Goal: Register for event/course

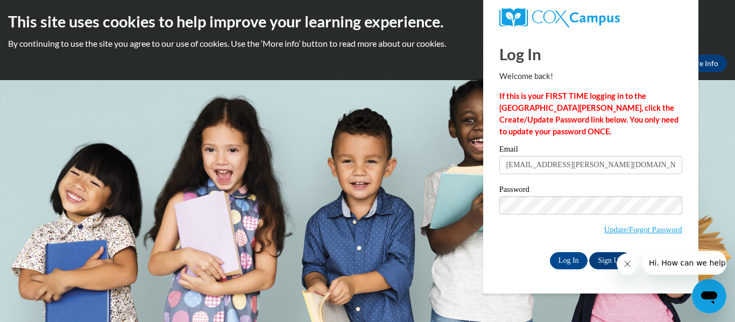
type input "hilsonso@lee.k12.ga.us"
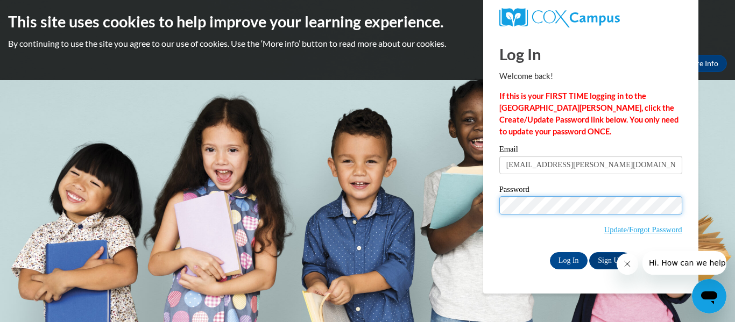
click at [550, 252] on input "Log In" at bounding box center [569, 260] width 38 height 17
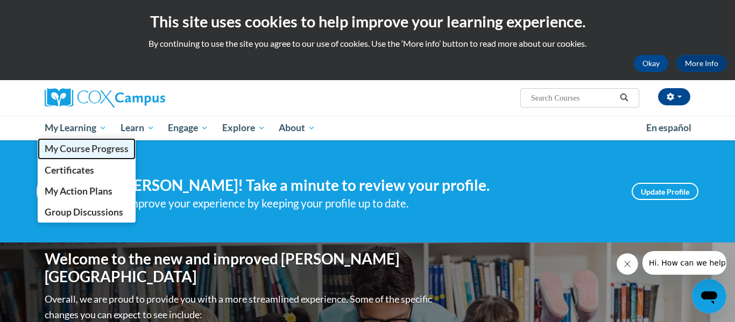
click at [89, 146] on span "My Course Progress" at bounding box center [87, 148] width 84 height 11
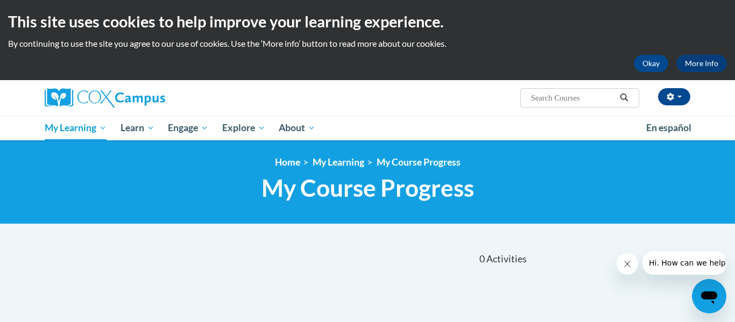
click at [591, 98] on input "Search..." at bounding box center [573, 97] width 86 height 13
type input "story time"
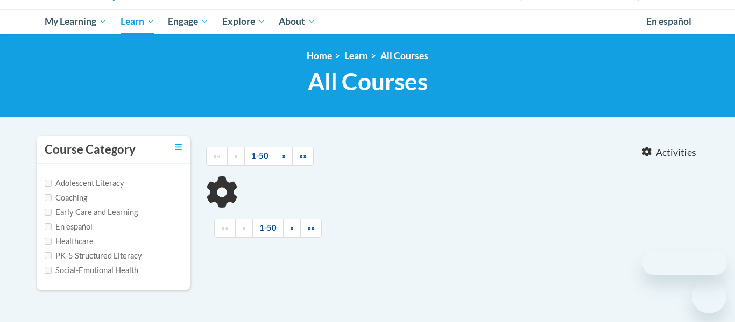
type input "story time"
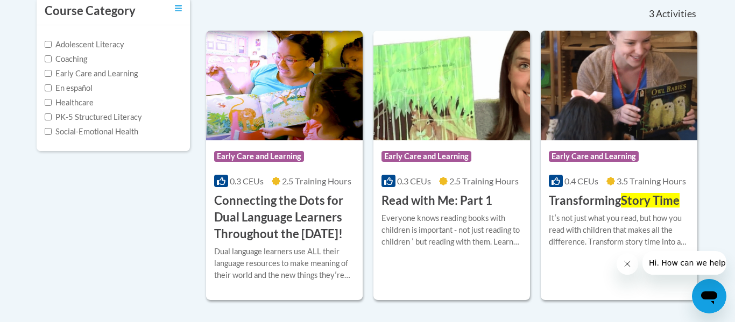
scroll to position [258, 0]
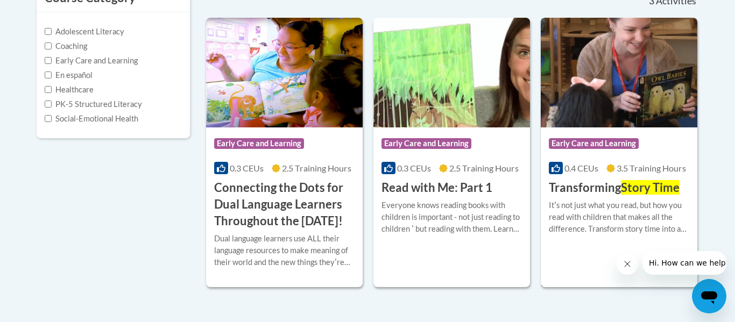
click at [633, 190] on span "Story Time" at bounding box center [650, 187] width 59 height 15
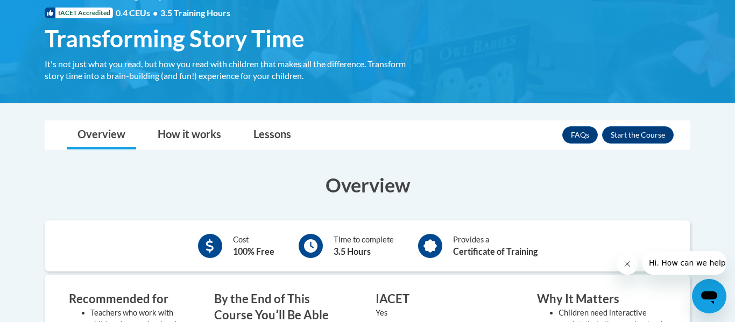
scroll to position [178, 0]
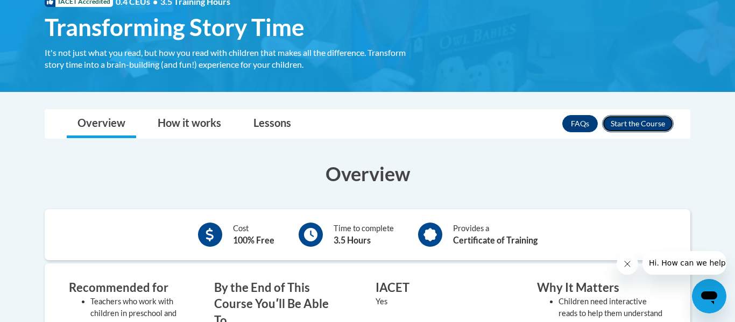
click at [653, 124] on button "Enroll" at bounding box center [638, 123] width 72 height 17
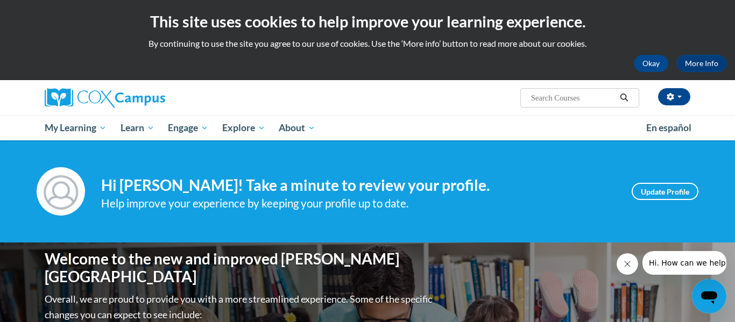
click at [579, 95] on input "Search..." at bounding box center [573, 97] width 86 height 13
type input "meaningful conversations"
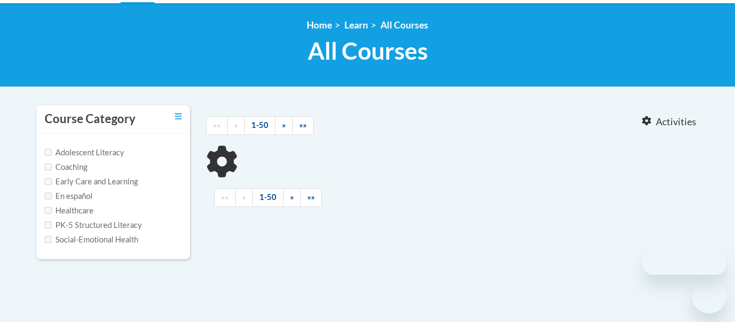
type input "meaningful conversations"
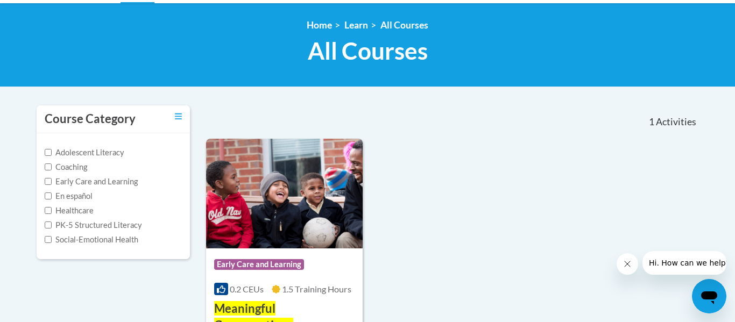
scroll to position [176, 0]
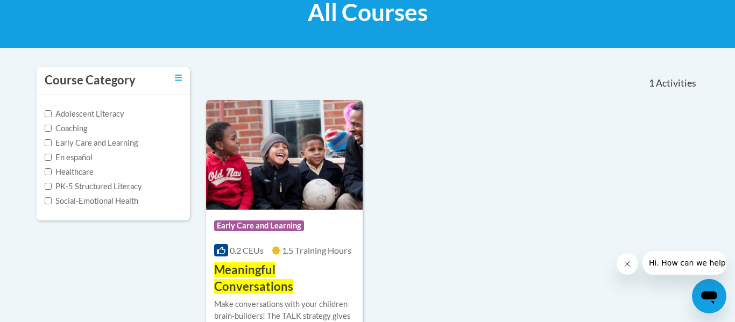
click at [291, 299] on div "Make conversations with your children brain-builders! The TALK strategy gives y…" at bounding box center [284, 317] width 140 height 36
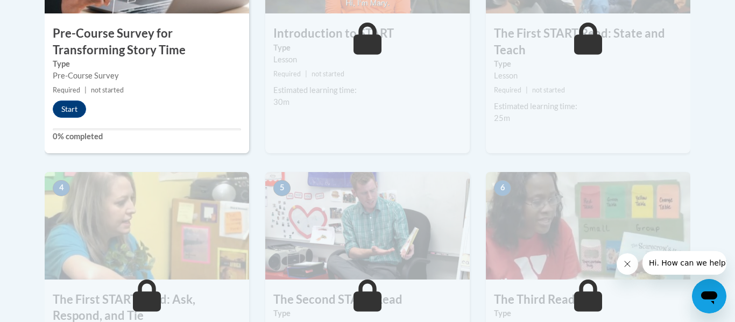
scroll to position [472, 0]
click at [69, 114] on button "Start" at bounding box center [69, 108] width 33 height 17
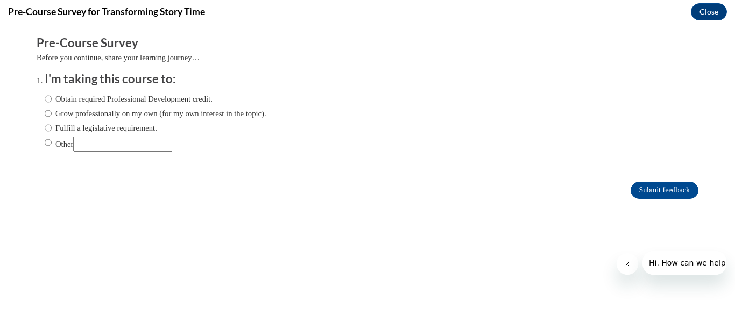
scroll to position [0, 0]
click at [50, 113] on input "Grow professionally on my own (for my own interest in the topic)." at bounding box center [48, 114] width 7 height 12
radio input "true"
click at [667, 195] on input "Submit feedback" at bounding box center [664, 190] width 68 height 17
click at [627, 263] on icon "Close message from company" at bounding box center [627, 264] width 9 height 9
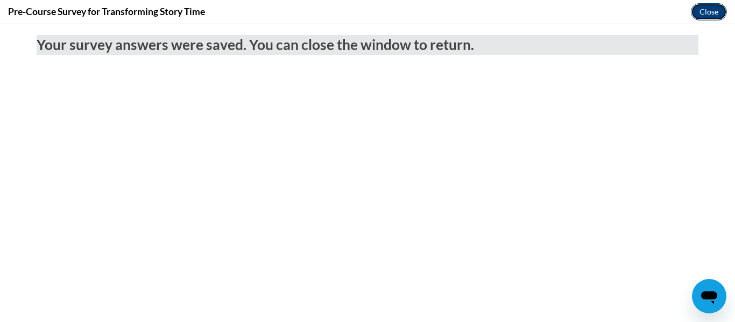
click at [707, 15] on button "Close" at bounding box center [709, 11] width 36 height 17
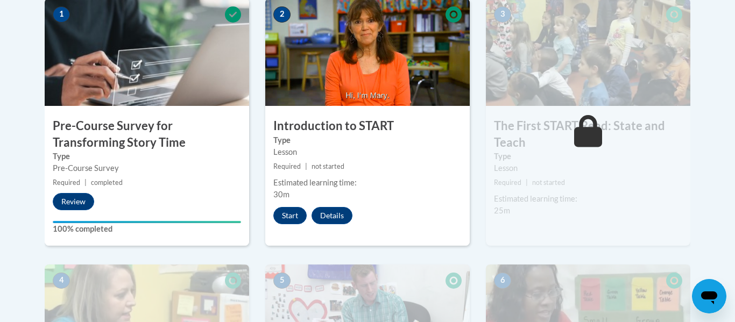
scroll to position [379, 0]
click at [285, 217] on button "Start" at bounding box center [289, 216] width 33 height 17
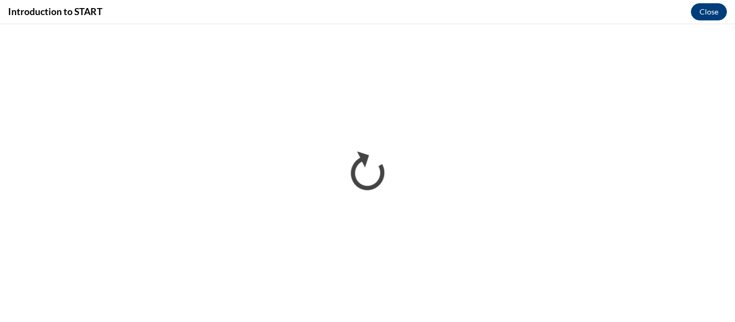
scroll to position [0, 0]
